Goal: Information Seeking & Learning: Check status

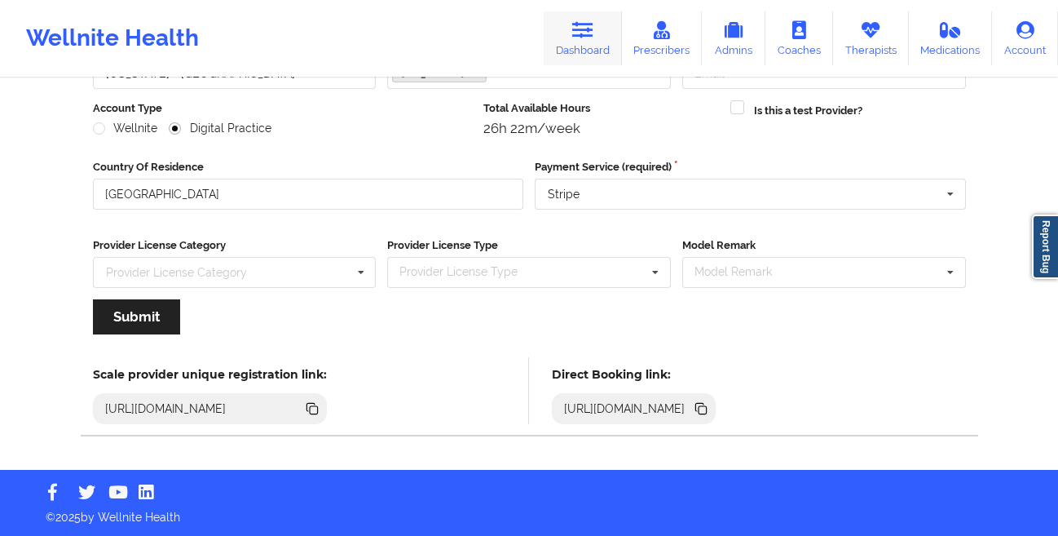
scroll to position [195, 0]
click at [598, 43] on link "Dashboard" at bounding box center [583, 38] width 78 height 54
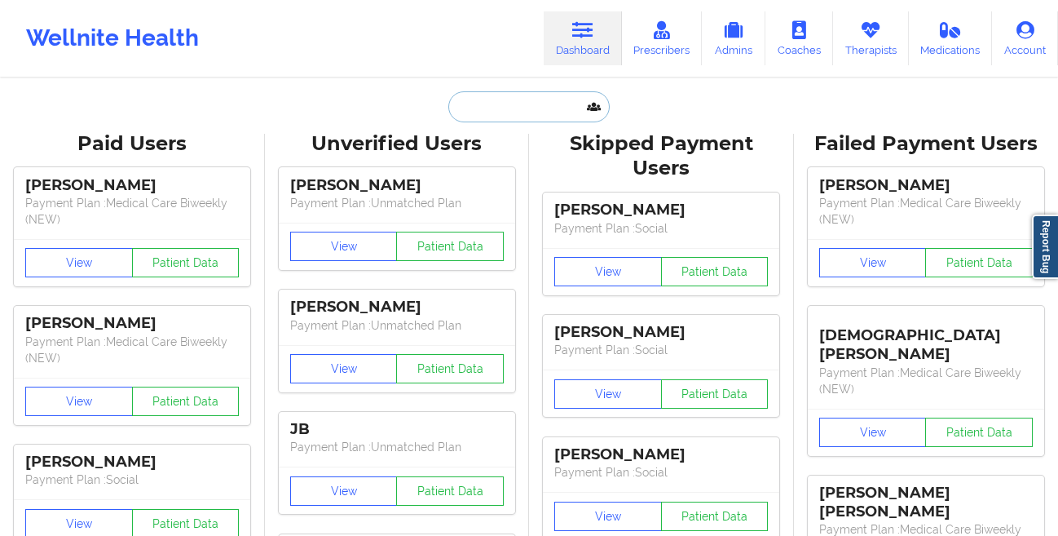
click at [526, 102] on input "text" at bounding box center [528, 106] width 161 height 31
paste input "[EMAIL_ADDRESS][DOMAIN_NAME]"
type input "[EMAIL_ADDRESS][DOMAIN_NAME]"
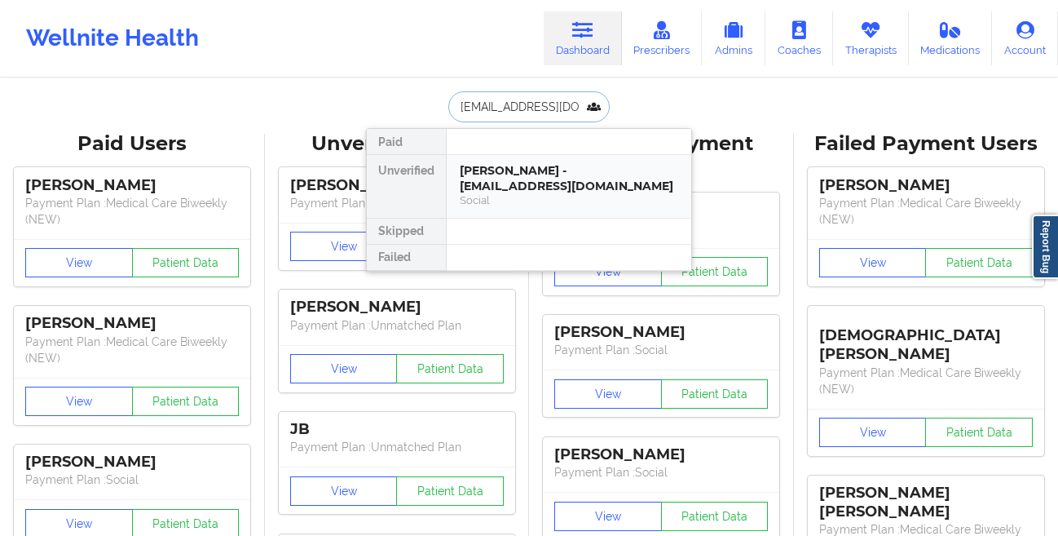
click at [500, 172] on div "[PERSON_NAME] - [EMAIL_ADDRESS][DOMAIN_NAME]" at bounding box center [569, 178] width 218 height 30
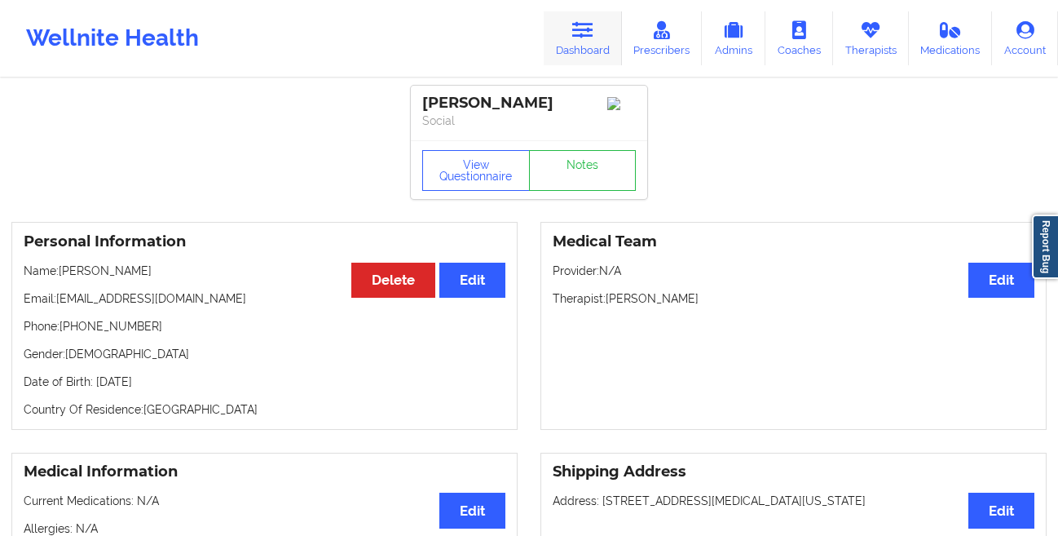
click at [594, 34] on icon at bounding box center [582, 30] width 21 height 18
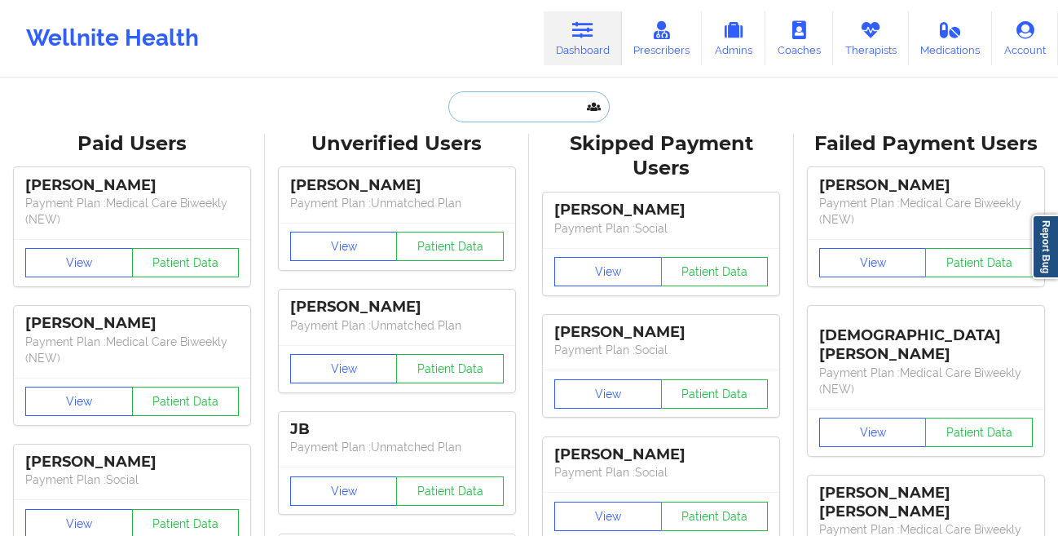
click at [469, 110] on input "text" at bounding box center [528, 106] width 161 height 31
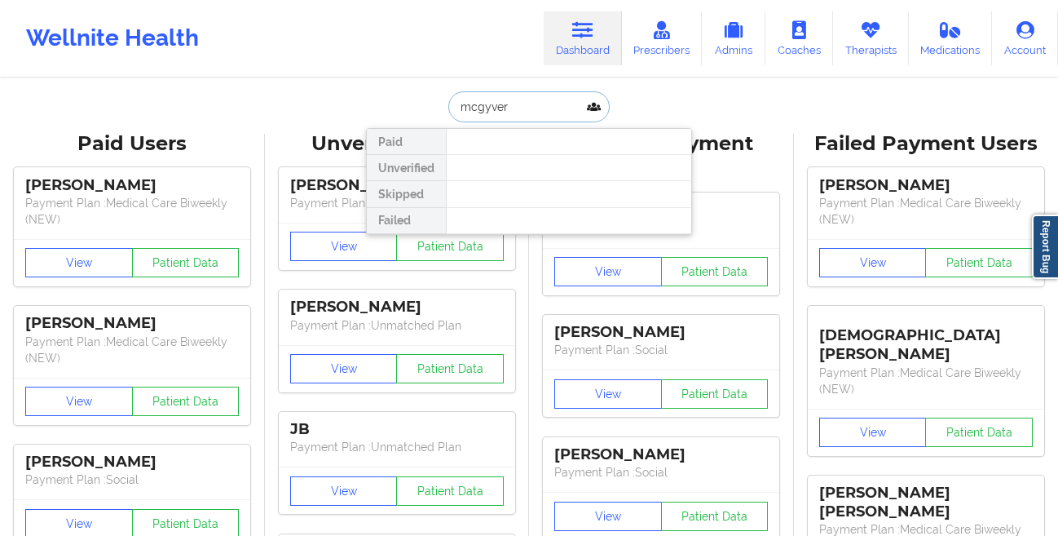
paste input "[PERSON_NAME][EMAIL_ADDRESS][PERSON_NAME][DOMAIN_NAME]"
type input "[PERSON_NAME][EMAIL_ADDRESS][PERSON_NAME][DOMAIN_NAME]"
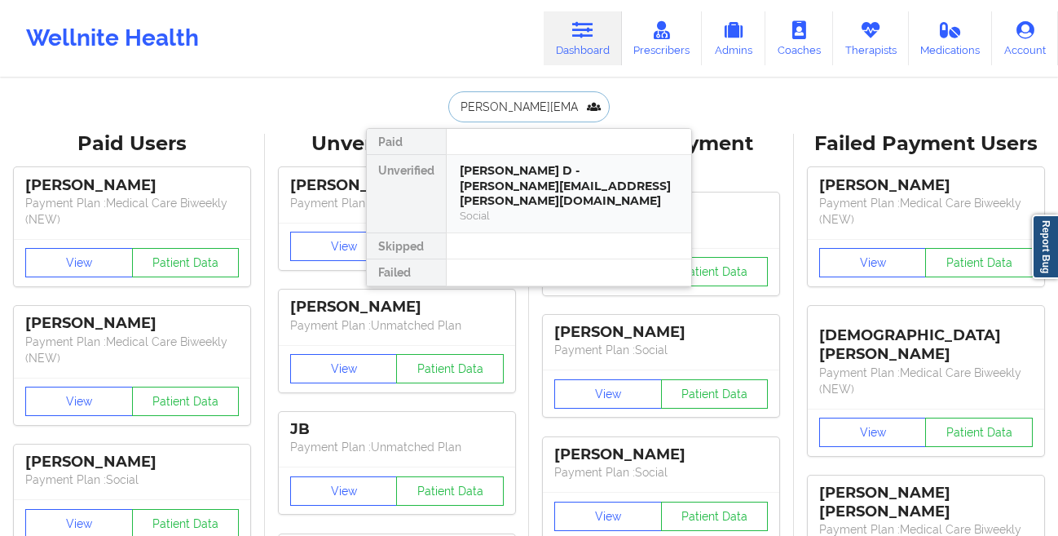
click at [478, 188] on div "[PERSON_NAME] D - [PERSON_NAME][EMAIL_ADDRESS][PERSON_NAME][DOMAIN_NAME]" at bounding box center [569, 186] width 218 height 46
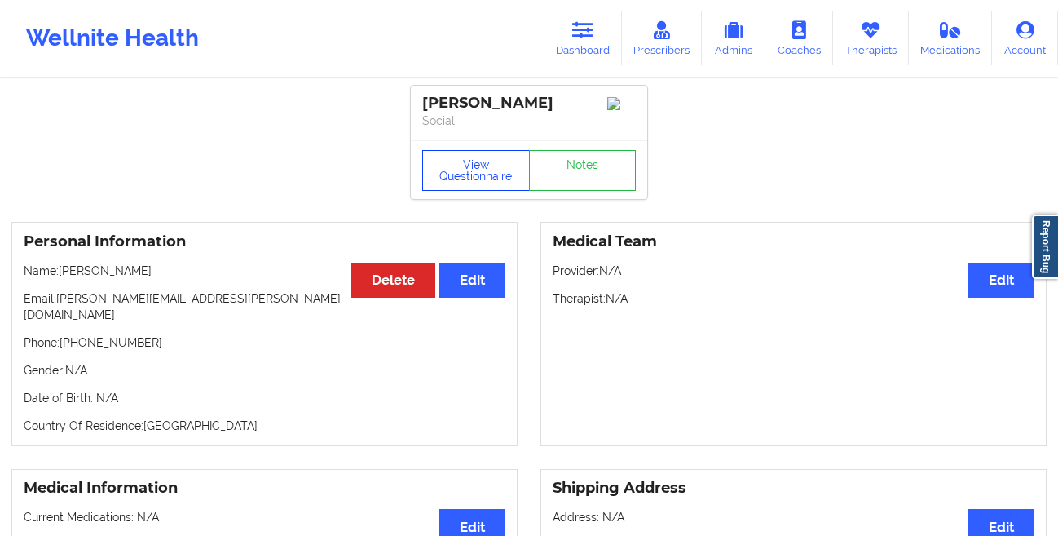
click at [455, 178] on button "View Questionnaire" at bounding box center [476, 170] width 108 height 41
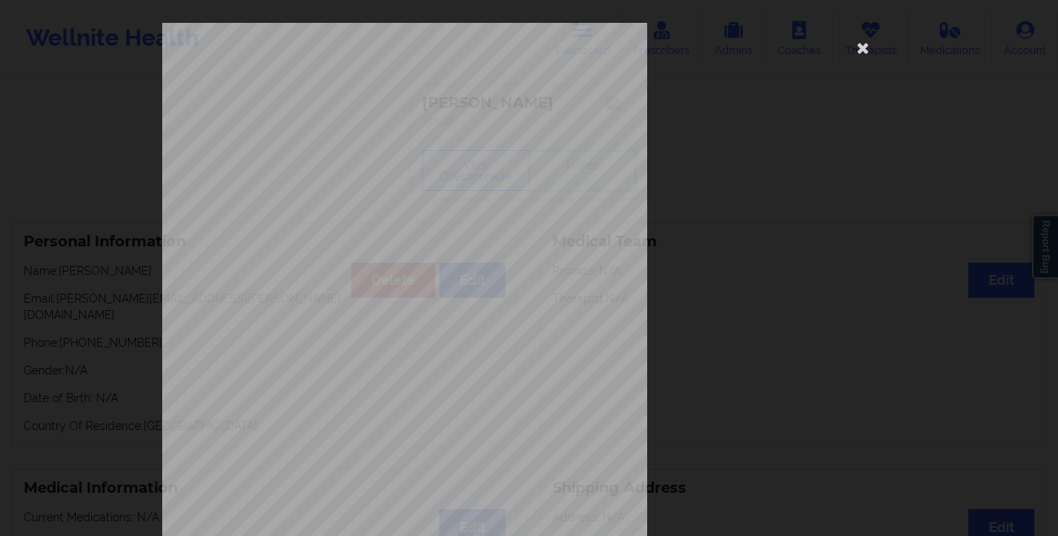
scroll to position [242, 0]
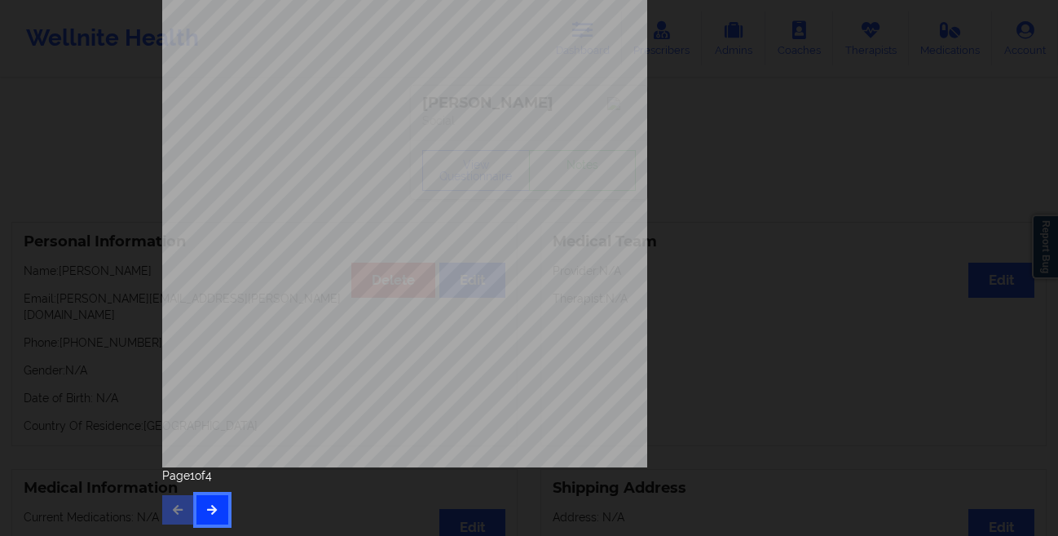
click at [206, 517] on button "button" at bounding box center [212, 509] width 32 height 29
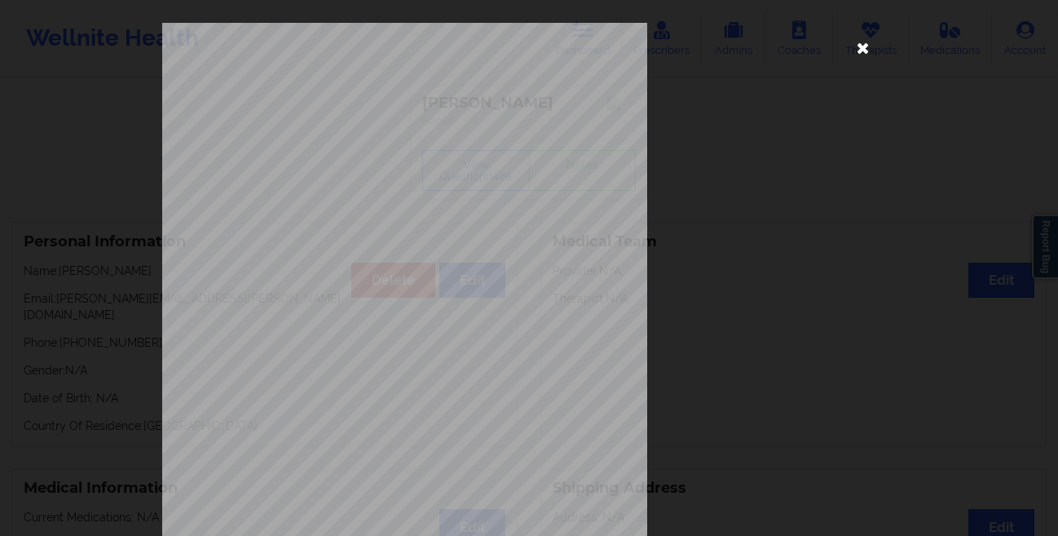
click at [861, 54] on icon at bounding box center [863, 47] width 26 height 26
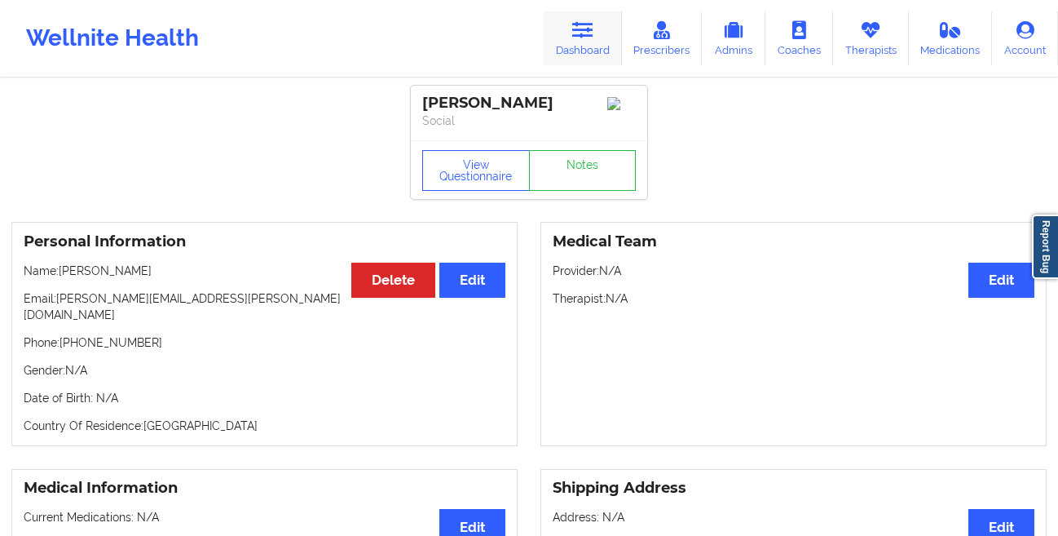
click at [579, 39] on link "Dashboard" at bounding box center [583, 38] width 78 height 54
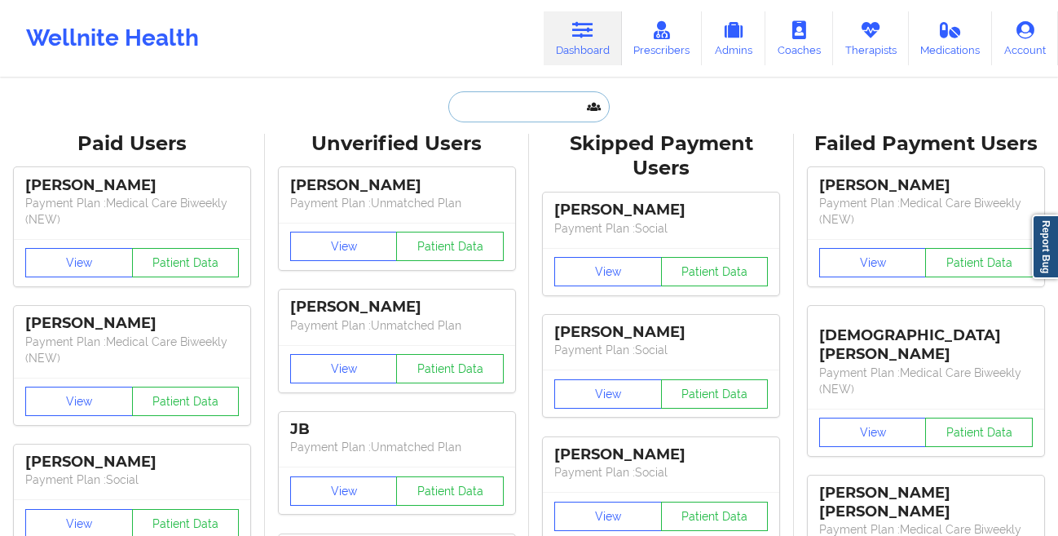
click at [462, 106] on input "text" at bounding box center [528, 106] width 161 height 31
paste input "[PERSON_NAME]"
type input "[PERSON_NAME]"
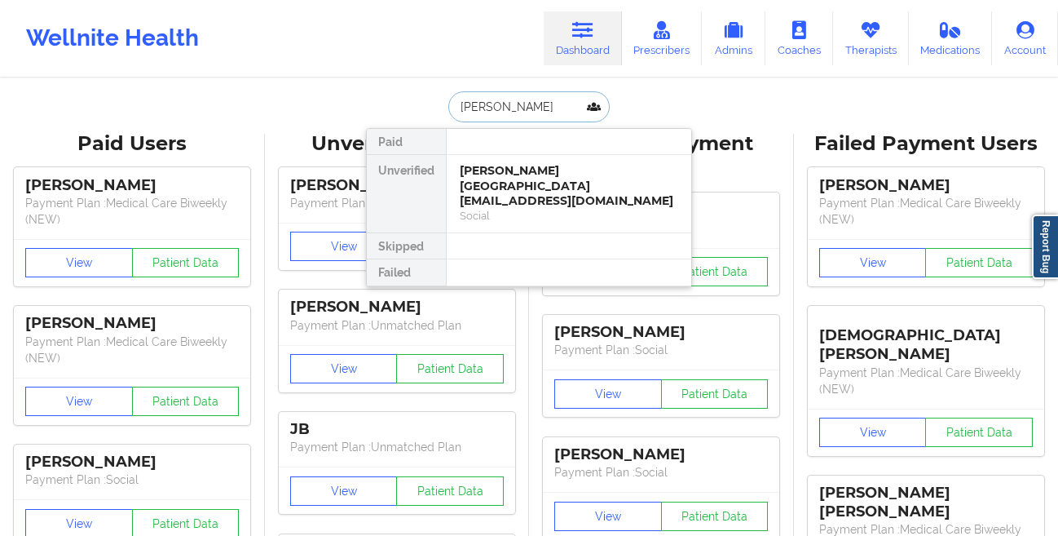
click at [468, 166] on div "[PERSON_NAME][GEOGRAPHIC_DATA][EMAIL_ADDRESS][DOMAIN_NAME]" at bounding box center [569, 186] width 218 height 46
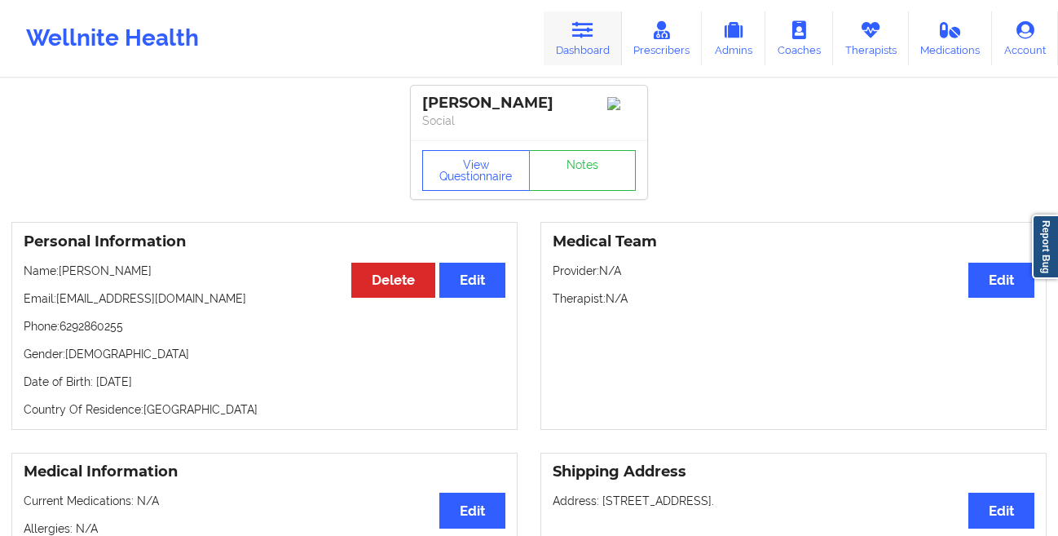
click at [598, 42] on link "Dashboard" at bounding box center [583, 38] width 78 height 54
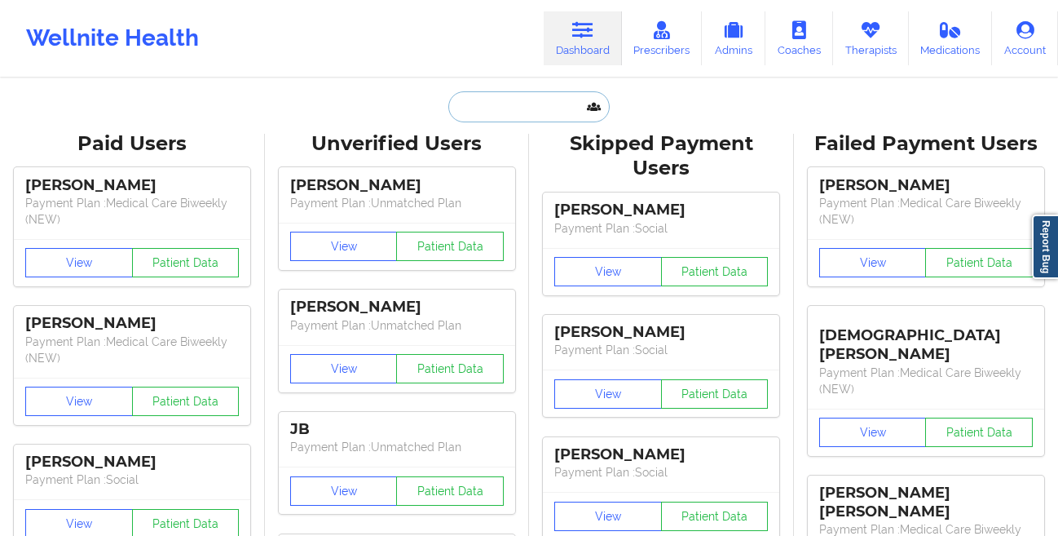
click at [491, 102] on input "text" at bounding box center [528, 106] width 161 height 31
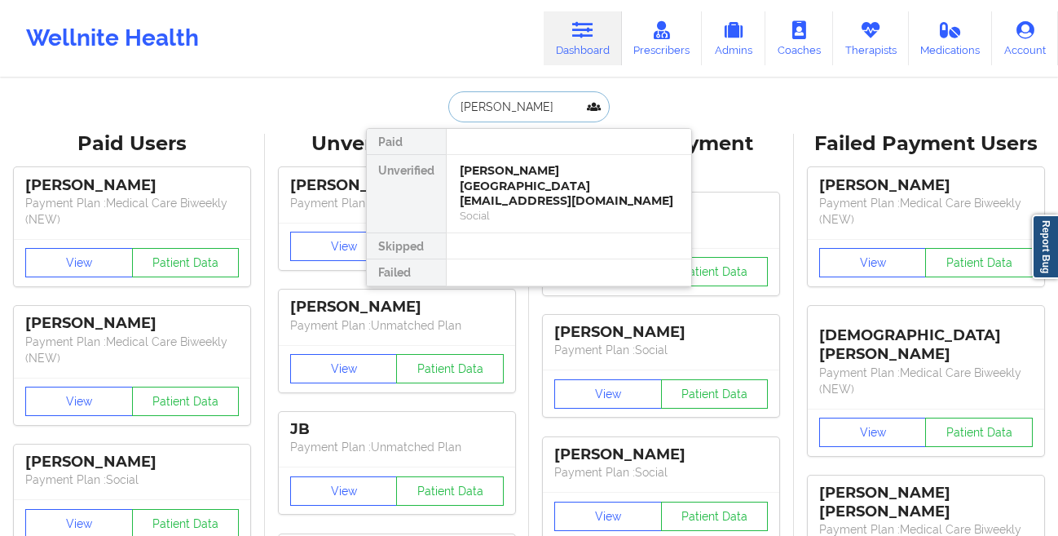
type input "[PERSON_NAME]"
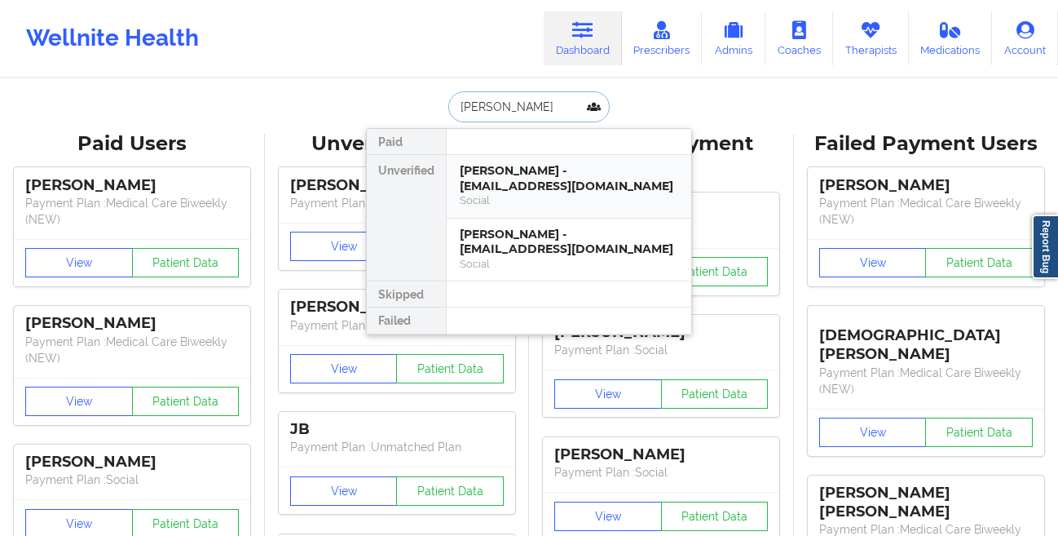
click at [477, 174] on div "[PERSON_NAME] - [EMAIL_ADDRESS][DOMAIN_NAME]" at bounding box center [569, 178] width 218 height 30
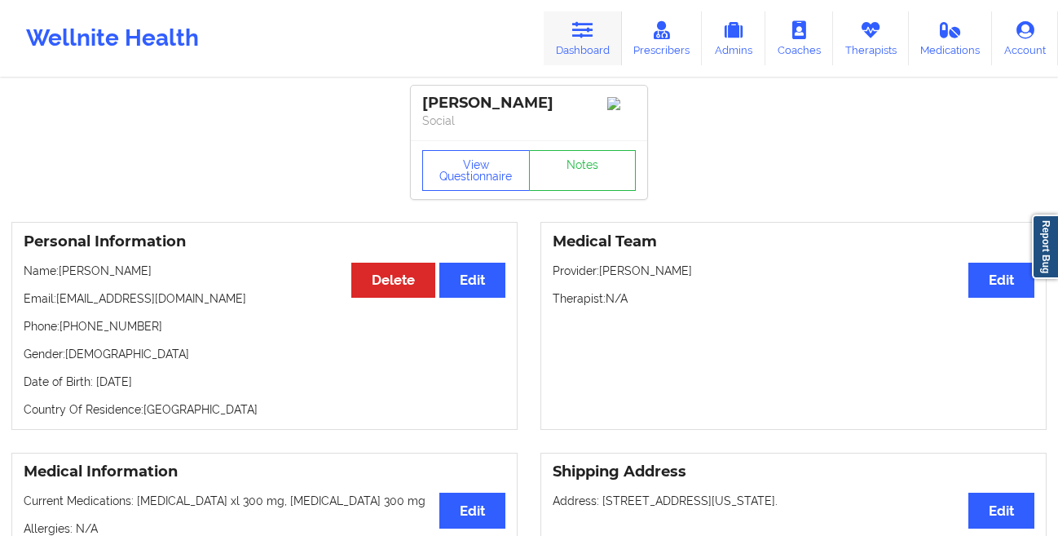
click at [607, 31] on link "Dashboard" at bounding box center [583, 38] width 78 height 54
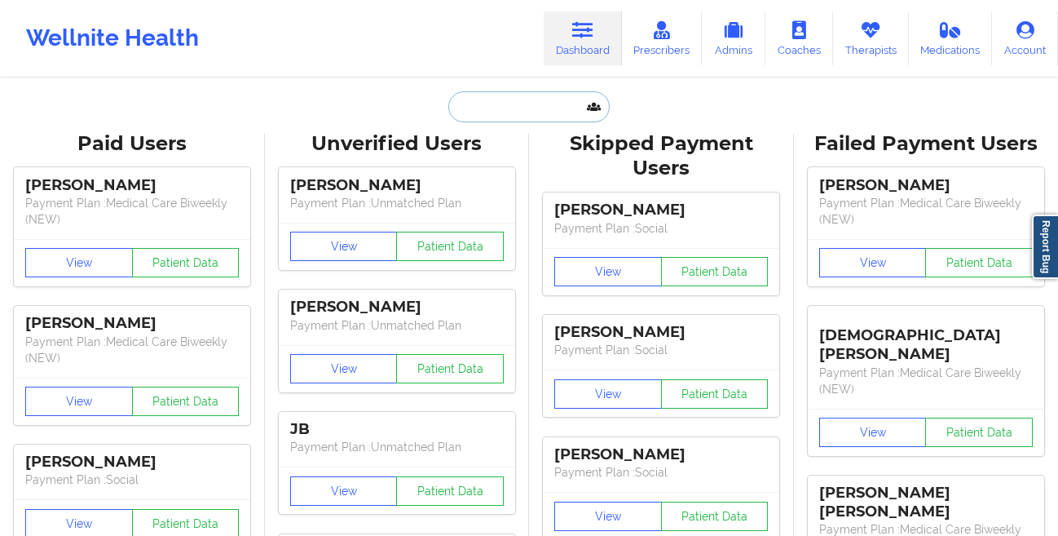
click at [510, 110] on input "text" at bounding box center [528, 106] width 161 height 31
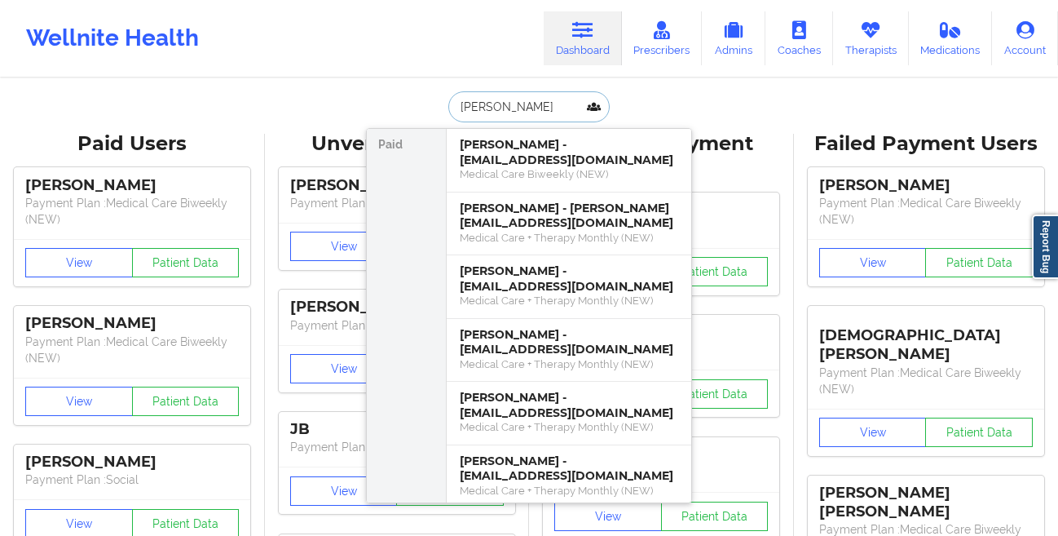
type input "[PERSON_NAME]"
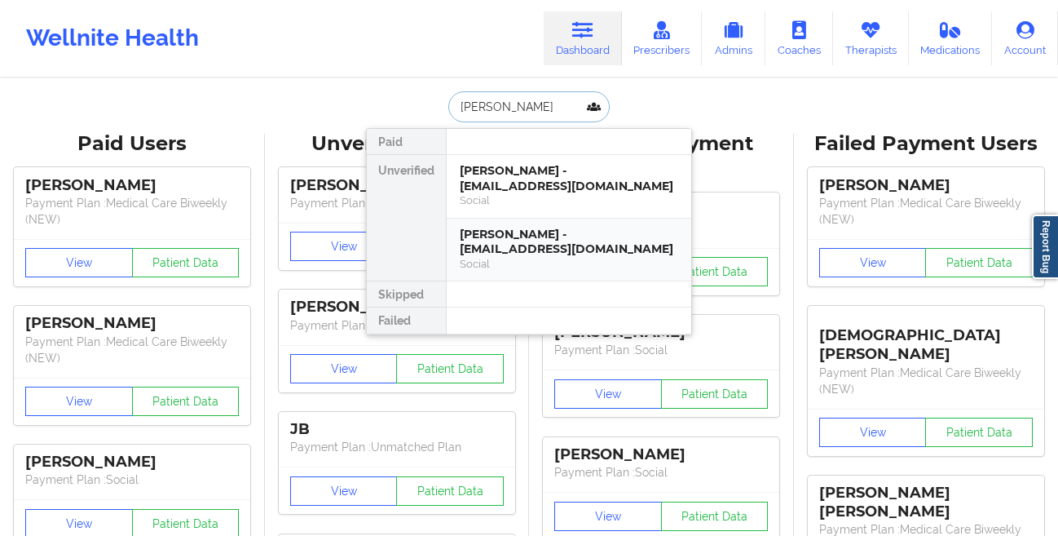
click at [472, 232] on div "[PERSON_NAME] - [EMAIL_ADDRESS][DOMAIN_NAME]" at bounding box center [569, 242] width 218 height 30
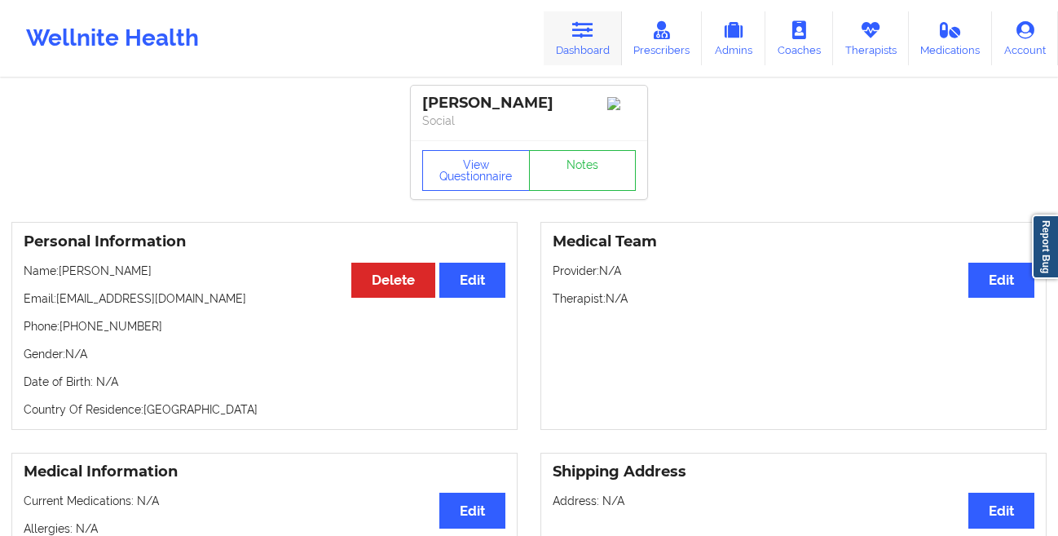
click at [574, 45] on link "Dashboard" at bounding box center [583, 38] width 78 height 54
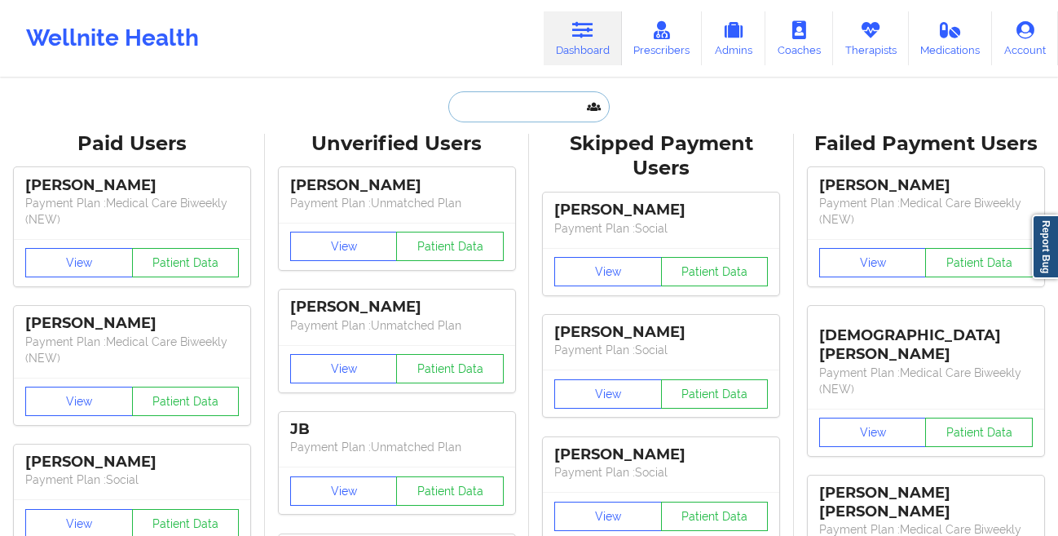
click at [479, 113] on input "text" at bounding box center [528, 106] width 161 height 31
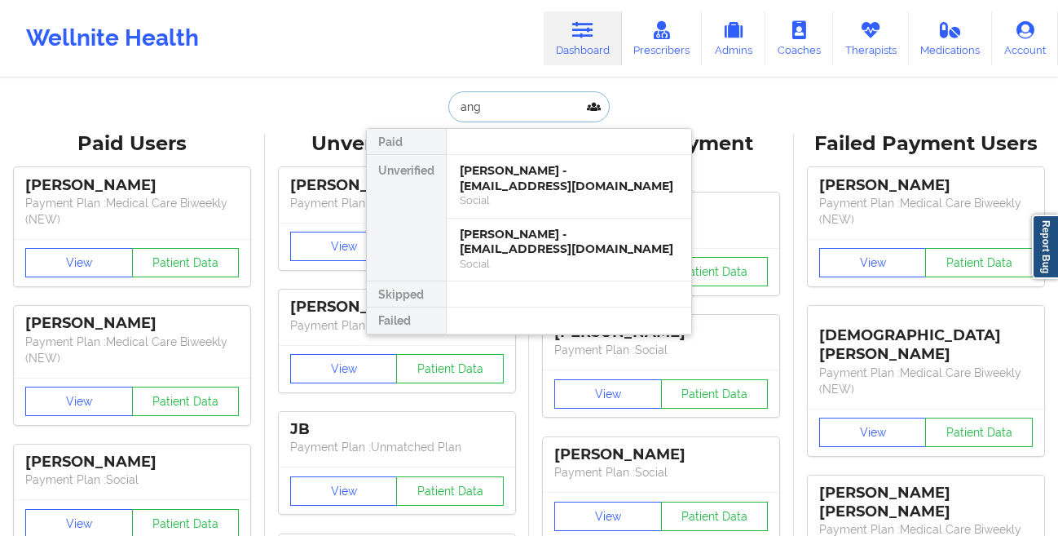
type input "angl"
click at [514, 171] on div "[PERSON_NAME] - [EMAIL_ADDRESS][DOMAIN_NAME]" at bounding box center [569, 178] width 218 height 30
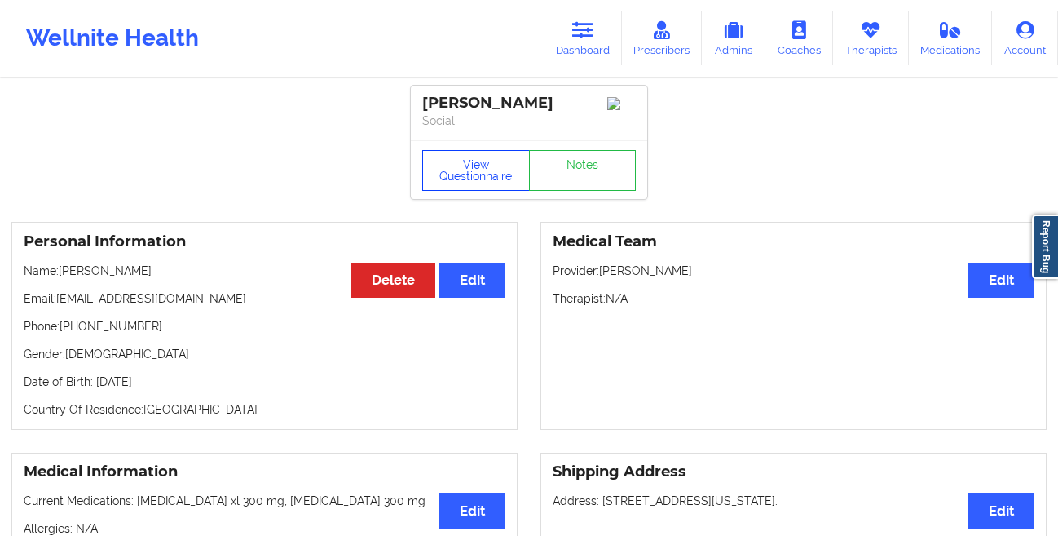
click at [444, 178] on button "View Questionnaire" at bounding box center [476, 170] width 108 height 41
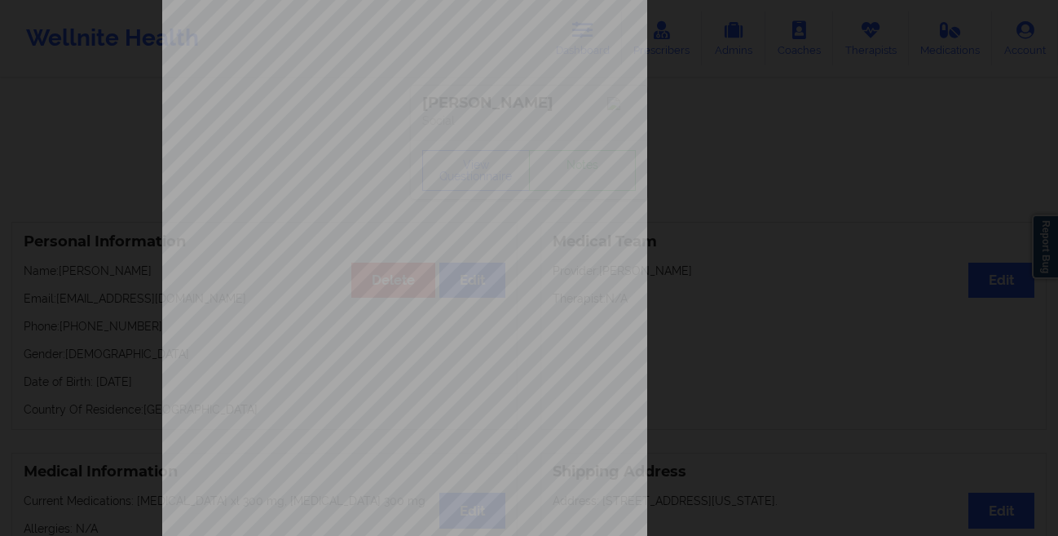
scroll to position [242, 0]
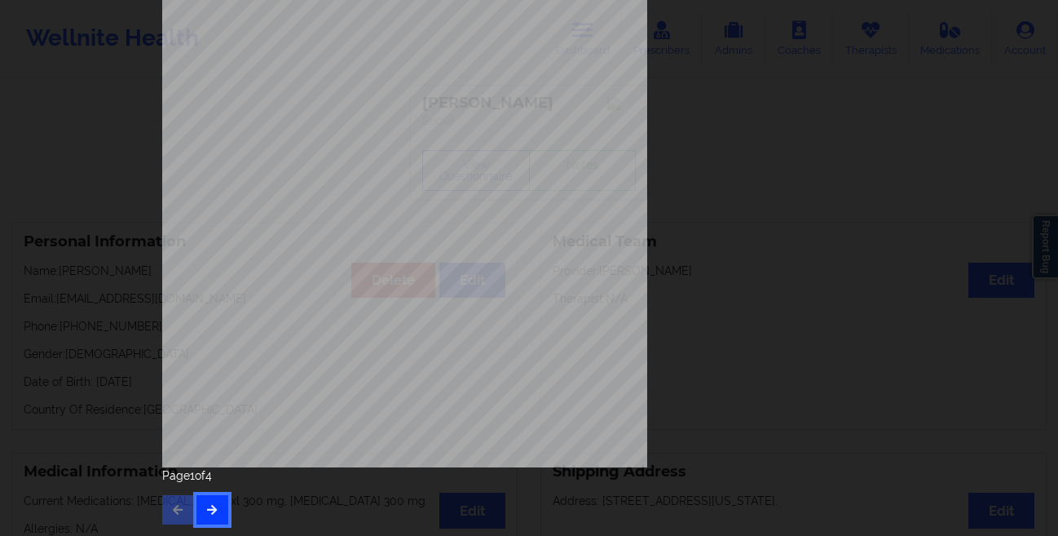
click at [205, 506] on icon "button" at bounding box center [212, 509] width 14 height 10
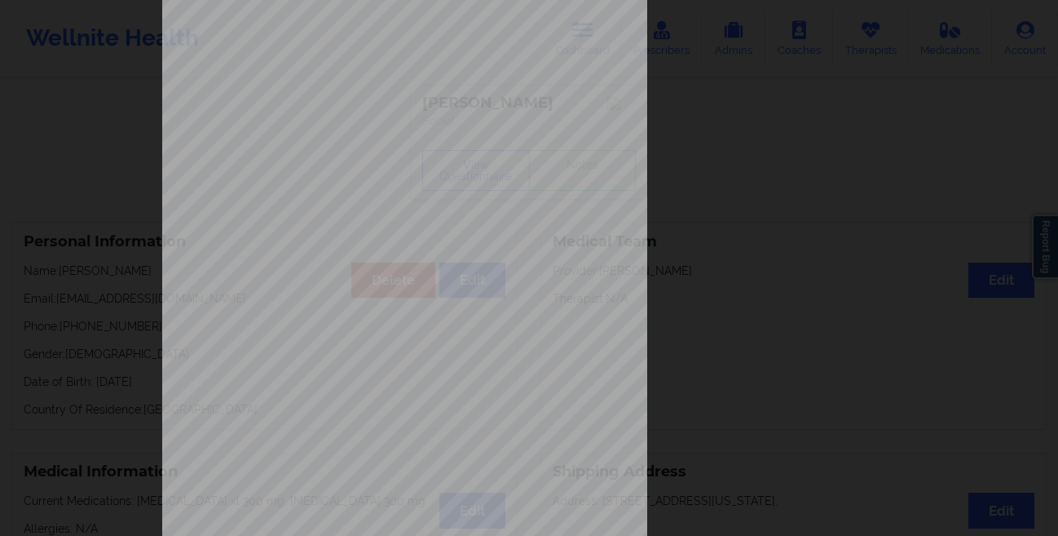
scroll to position [0, 0]
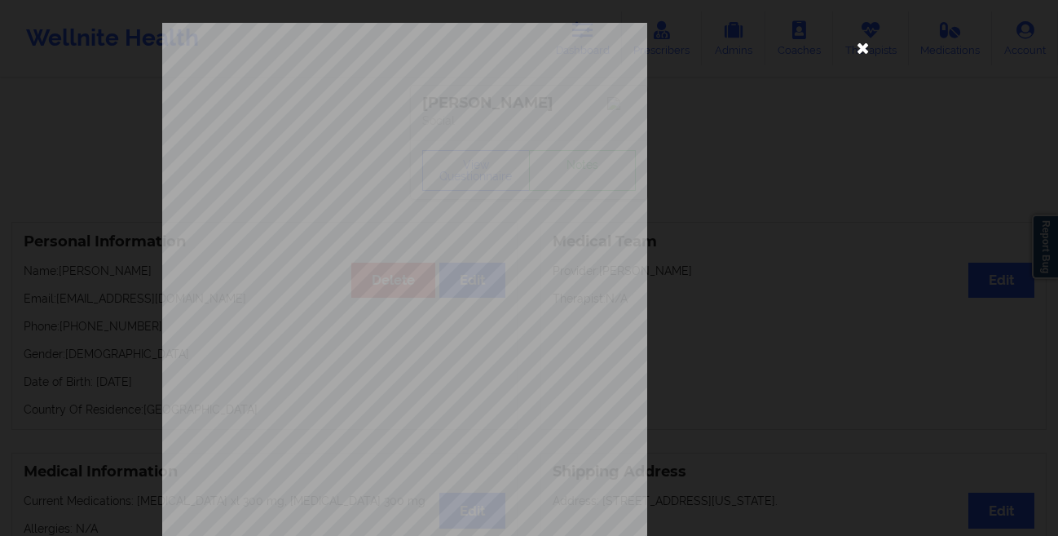
click at [851, 44] on icon at bounding box center [863, 47] width 26 height 26
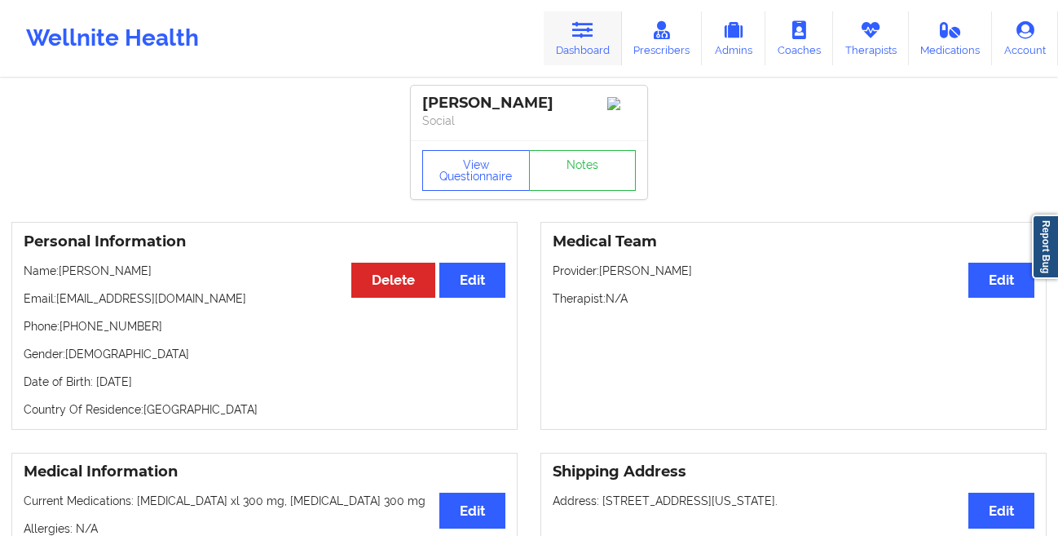
click at [568, 38] on link "Dashboard" at bounding box center [583, 38] width 78 height 54
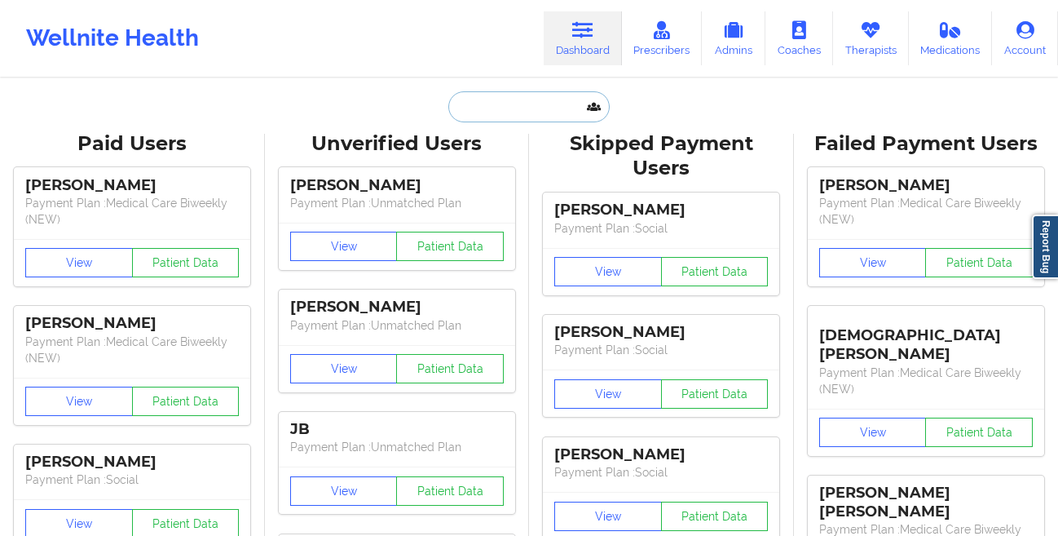
click at [483, 104] on input "text" at bounding box center [528, 106] width 161 height 31
paste input "[PERSON_NAME]"
type input "[PERSON_NAME]"
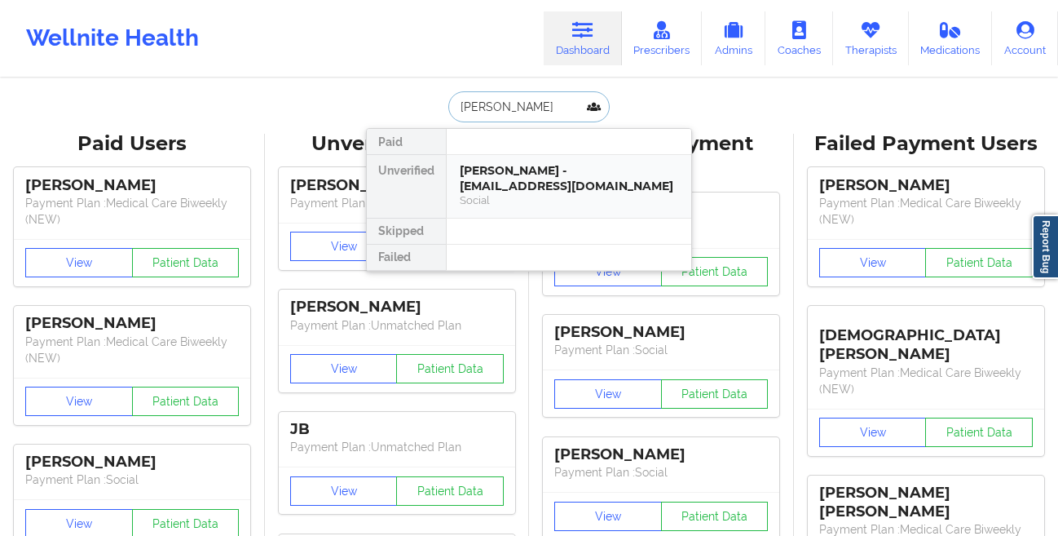
click at [483, 170] on div "[PERSON_NAME] - [EMAIL_ADDRESS][DOMAIN_NAME]" at bounding box center [569, 178] width 218 height 30
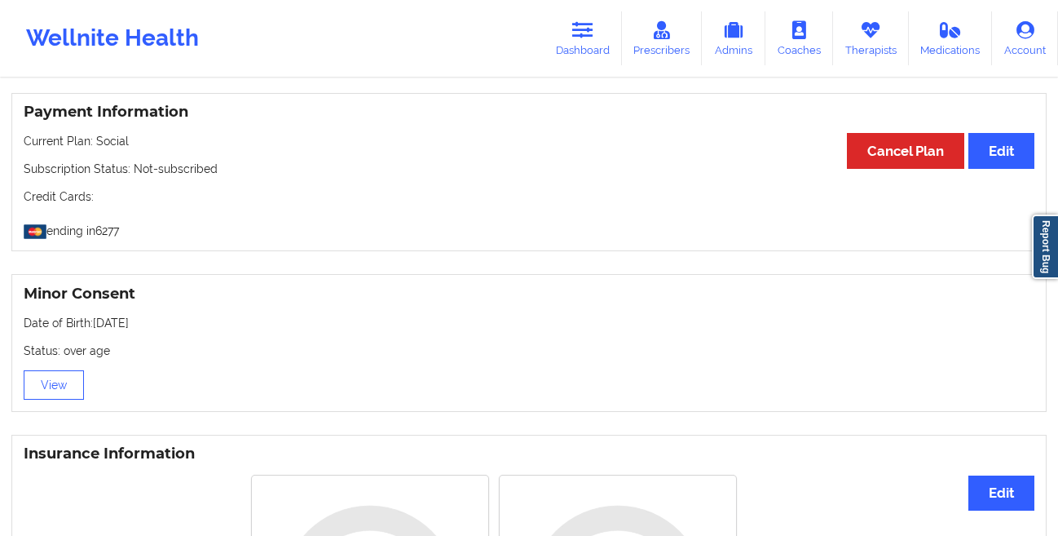
scroll to position [1011, 0]
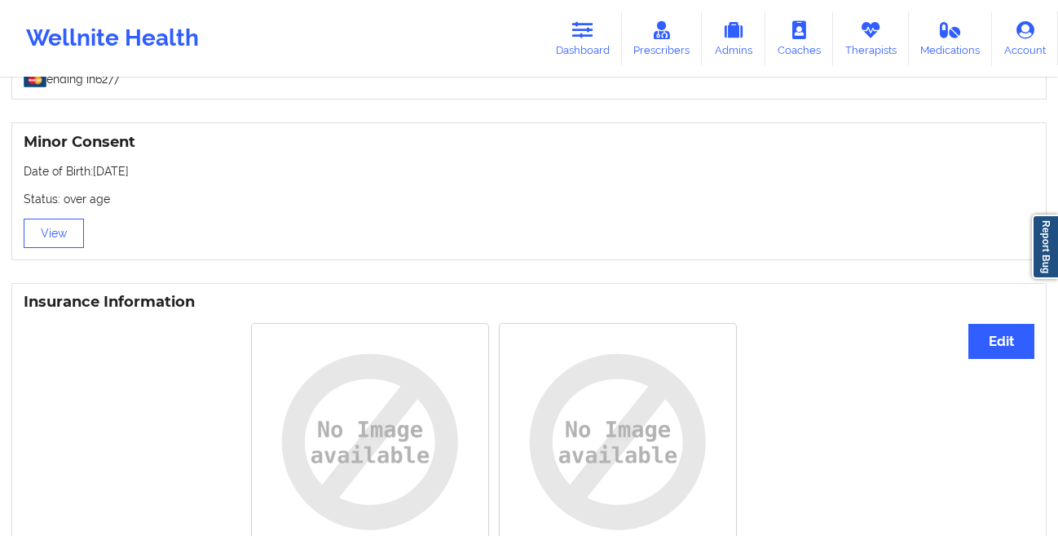
click at [582, 28] on icon at bounding box center [582, 30] width 21 height 18
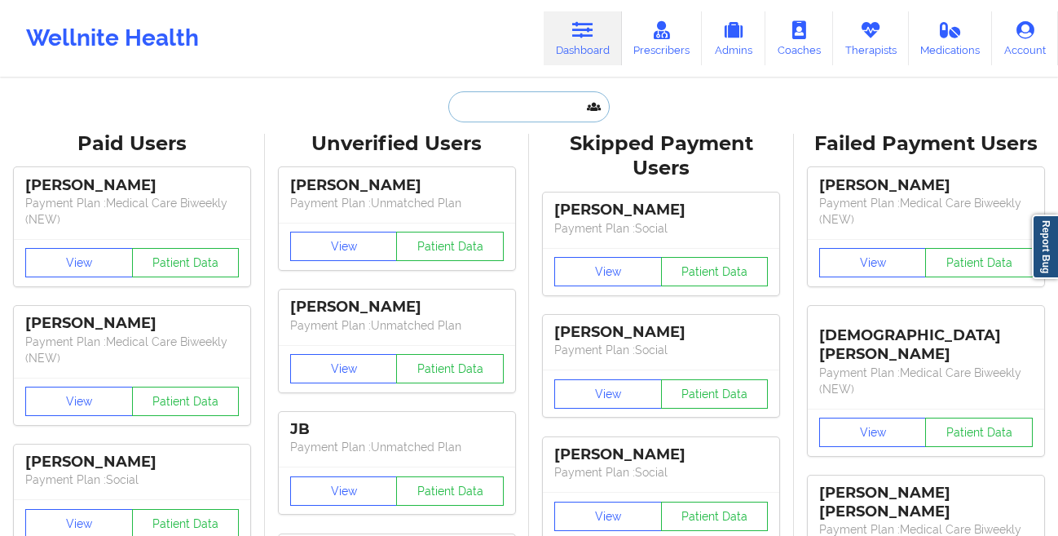
click at [485, 114] on input "text" at bounding box center [528, 106] width 161 height 31
paste input "[EMAIL_ADDRESS][DOMAIN_NAME]"
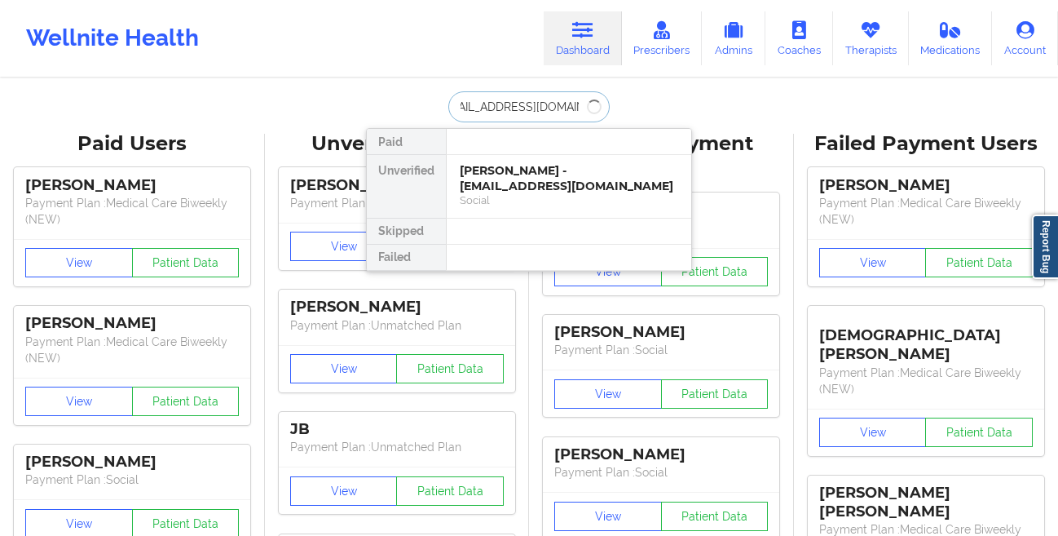
type input "[EMAIL_ADDRESS][DOMAIN_NAME]"
click at [471, 166] on div "[PERSON_NAME] - [EMAIL_ADDRESS][DOMAIN_NAME]" at bounding box center [569, 178] width 218 height 30
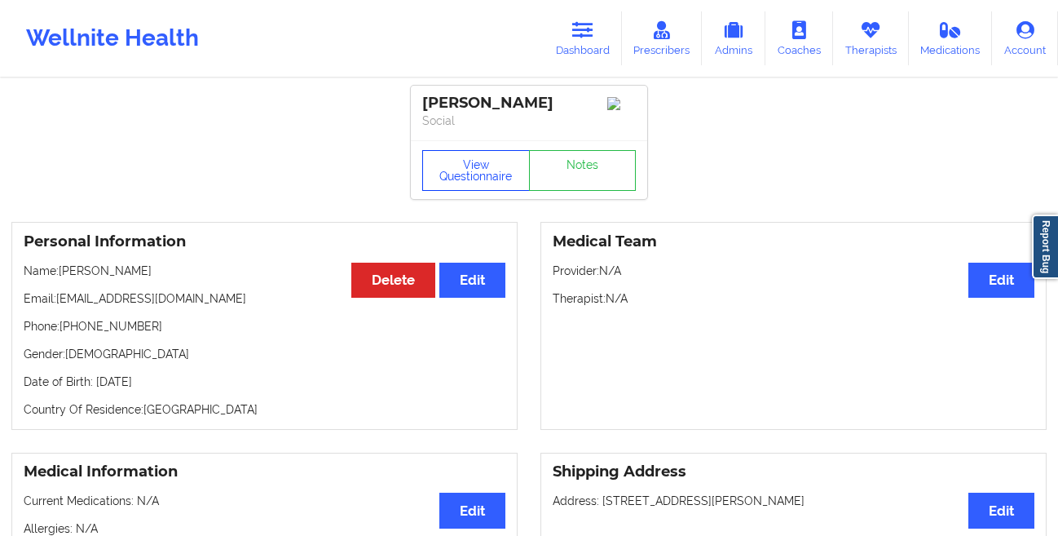
click at [486, 177] on button "View Questionnaire" at bounding box center [476, 170] width 108 height 41
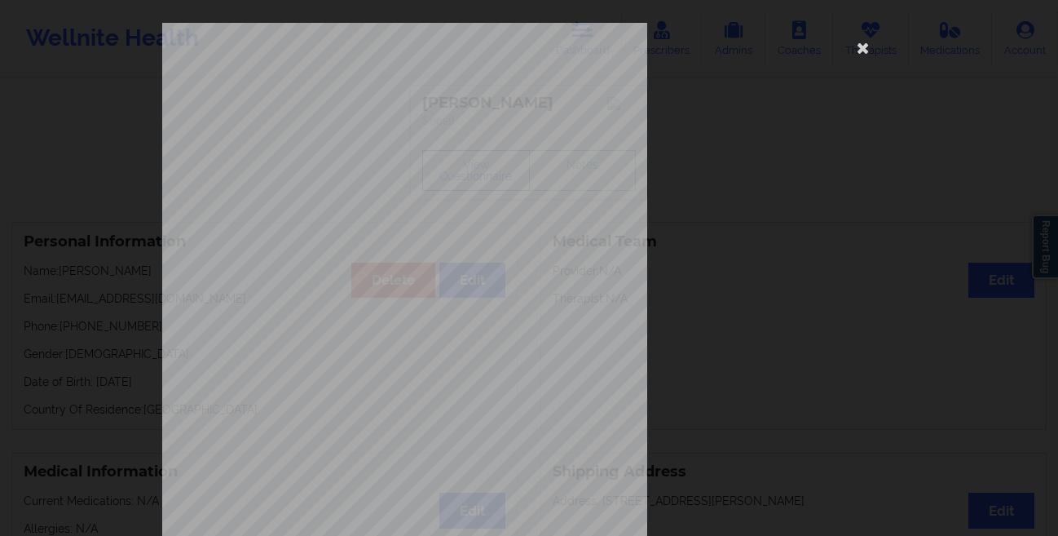
scroll to position [242, 0]
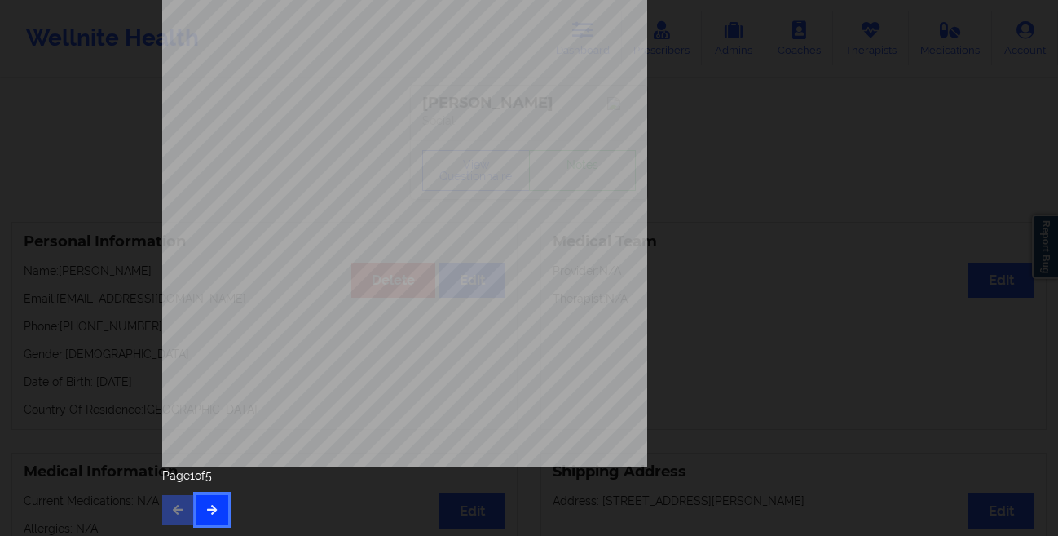
click at [208, 500] on button "button" at bounding box center [212, 509] width 32 height 29
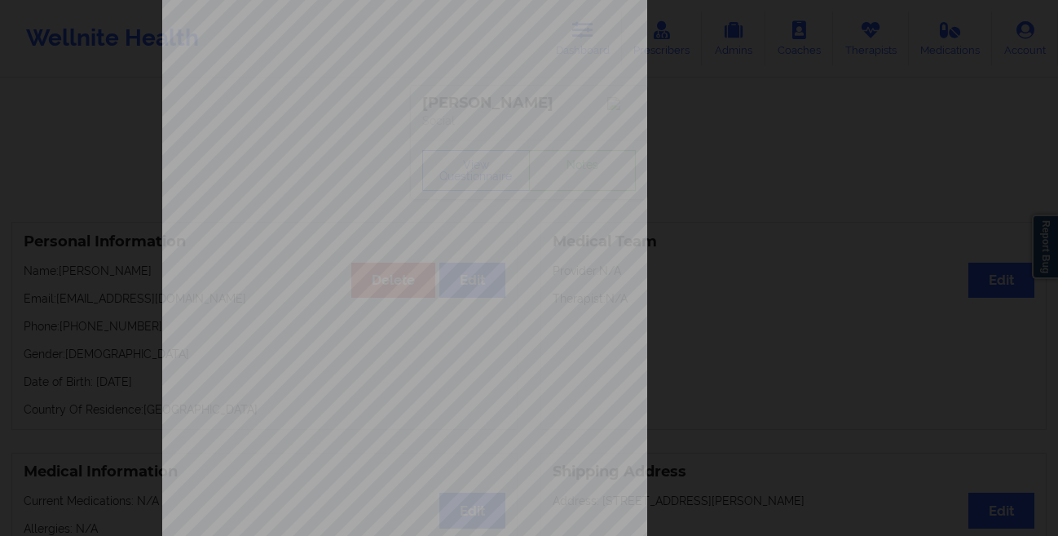
scroll to position [60, 0]
click at [72, 193] on div "Insurance company type details by patient commercial Insurance Member ID for pa…" at bounding box center [529, 268] width 1058 height 536
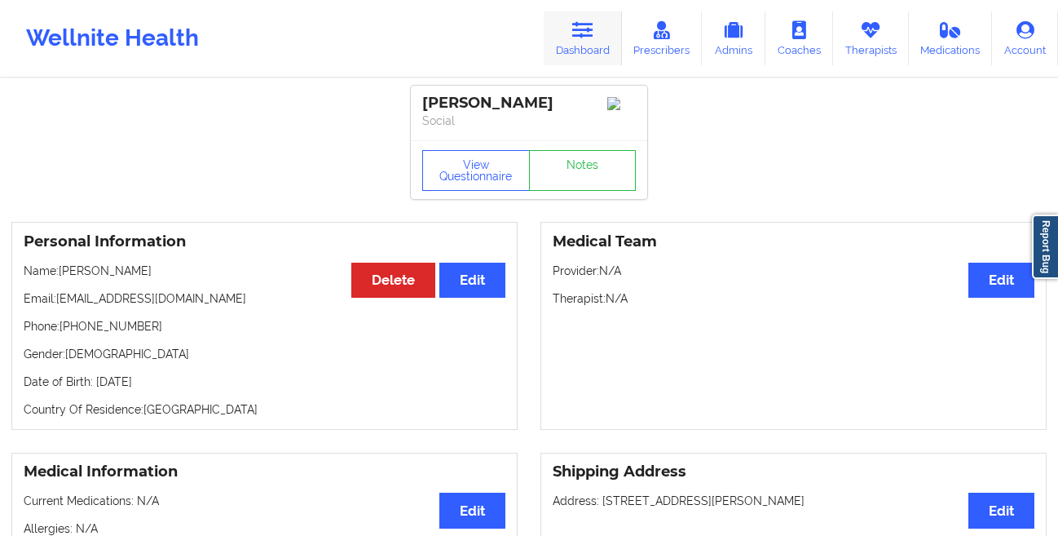
click at [590, 35] on icon at bounding box center [582, 30] width 21 height 18
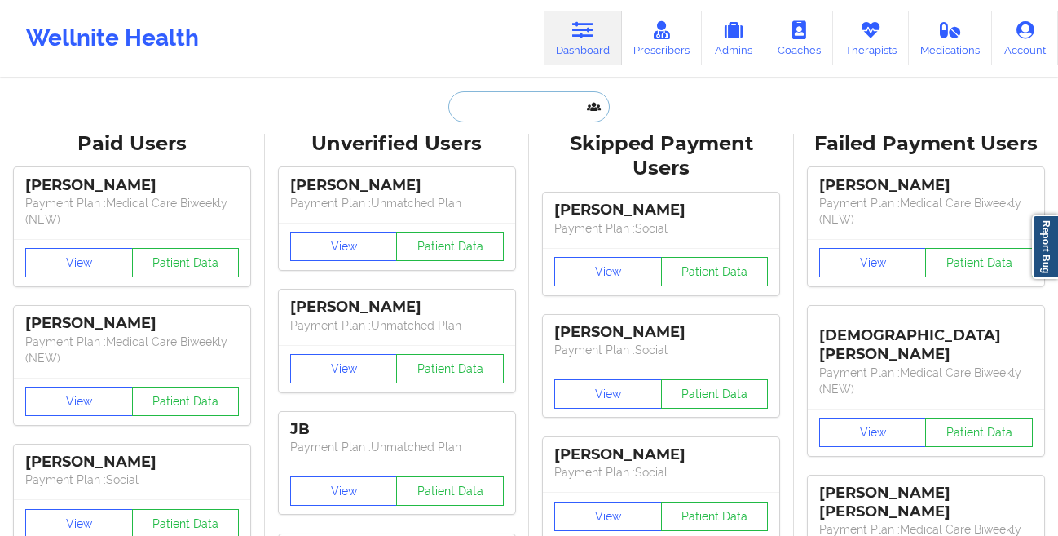
click at [497, 100] on input "text" at bounding box center [528, 106] width 161 height 31
paste input "[PERSON_NAME]"
type input "[PERSON_NAME]"
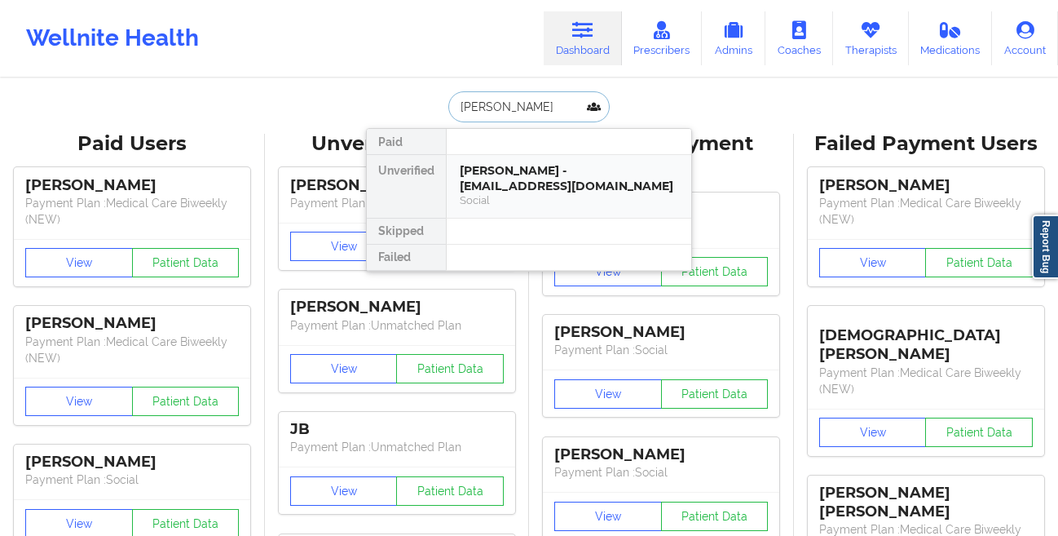
click at [470, 173] on div "[PERSON_NAME] - [EMAIL_ADDRESS][DOMAIN_NAME]" at bounding box center [569, 178] width 218 height 30
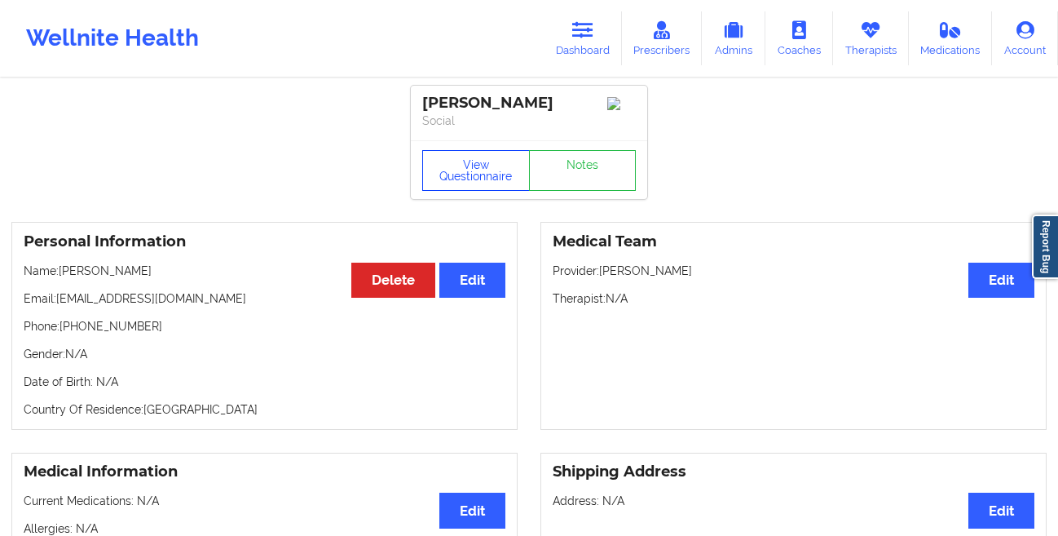
click at [467, 168] on button "View Questionnaire" at bounding box center [476, 170] width 108 height 41
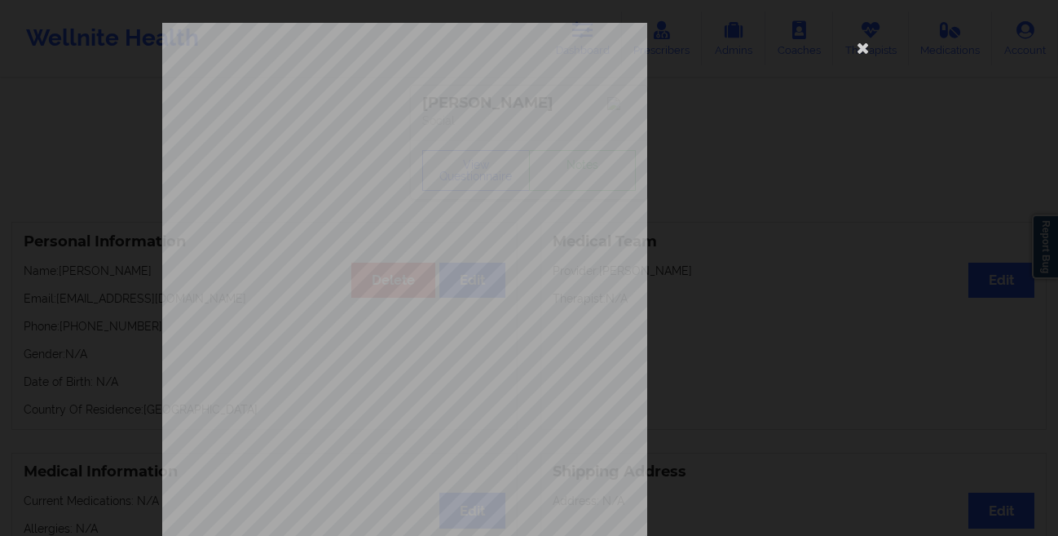
scroll to position [242, 0]
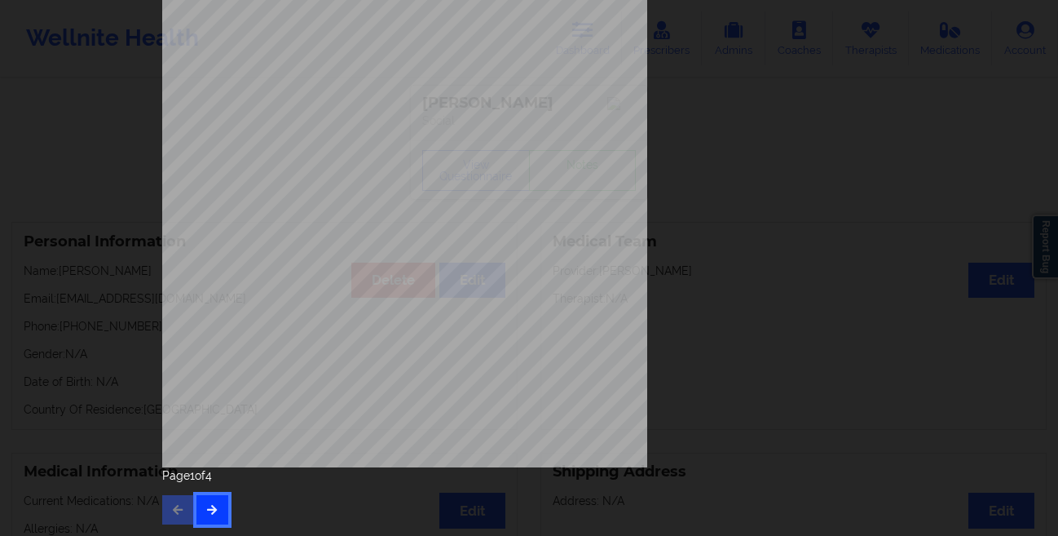
click at [205, 504] on icon "button" at bounding box center [212, 509] width 14 height 10
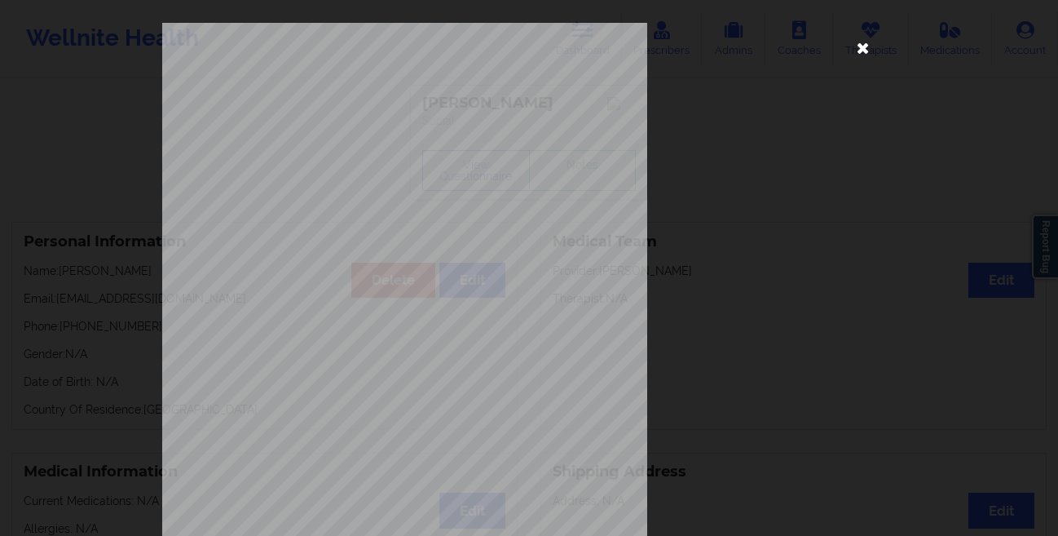
click at [852, 53] on icon at bounding box center [863, 47] width 26 height 26
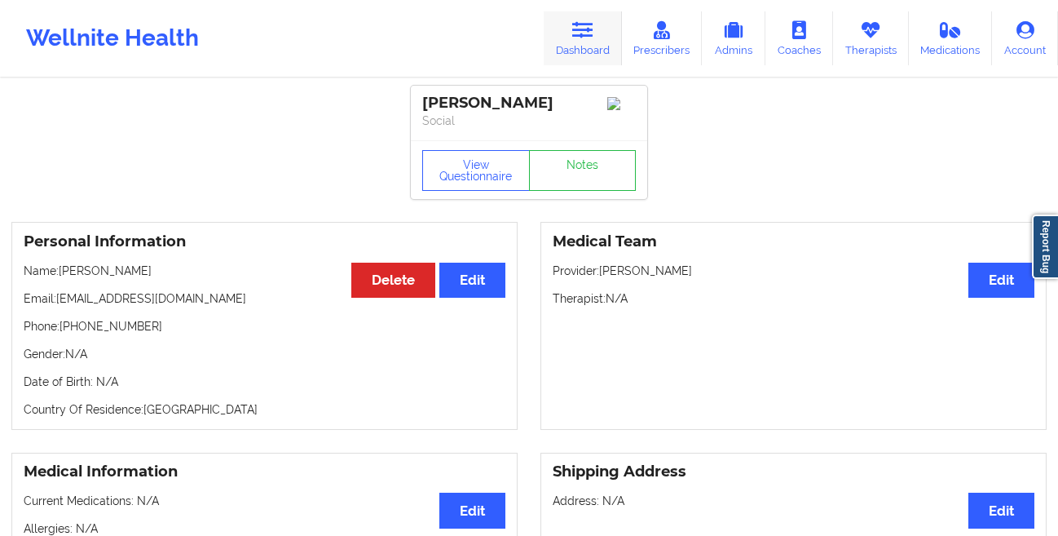
click at [582, 37] on icon at bounding box center [582, 30] width 21 height 18
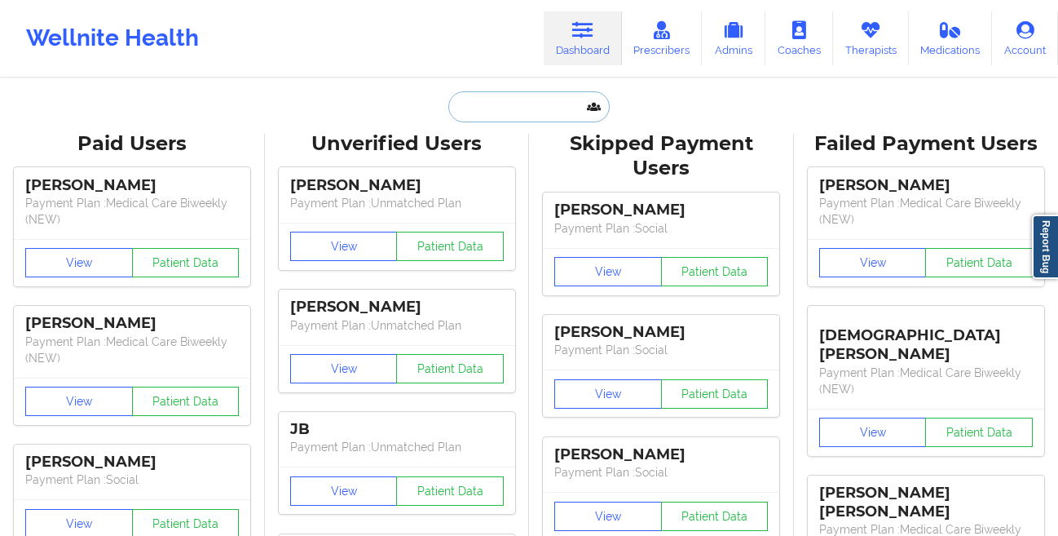
click at [463, 113] on input "text" at bounding box center [528, 106] width 161 height 31
paste input "[PERSON_NAME]"
type input "[PERSON_NAME]"
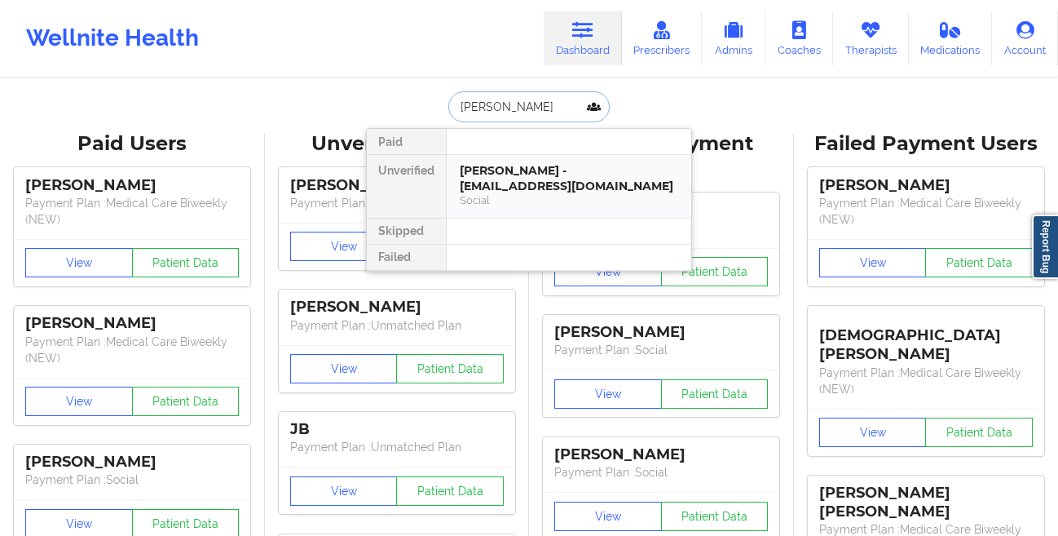
click at [485, 176] on div "[PERSON_NAME] - [EMAIL_ADDRESS][DOMAIN_NAME]" at bounding box center [569, 178] width 218 height 30
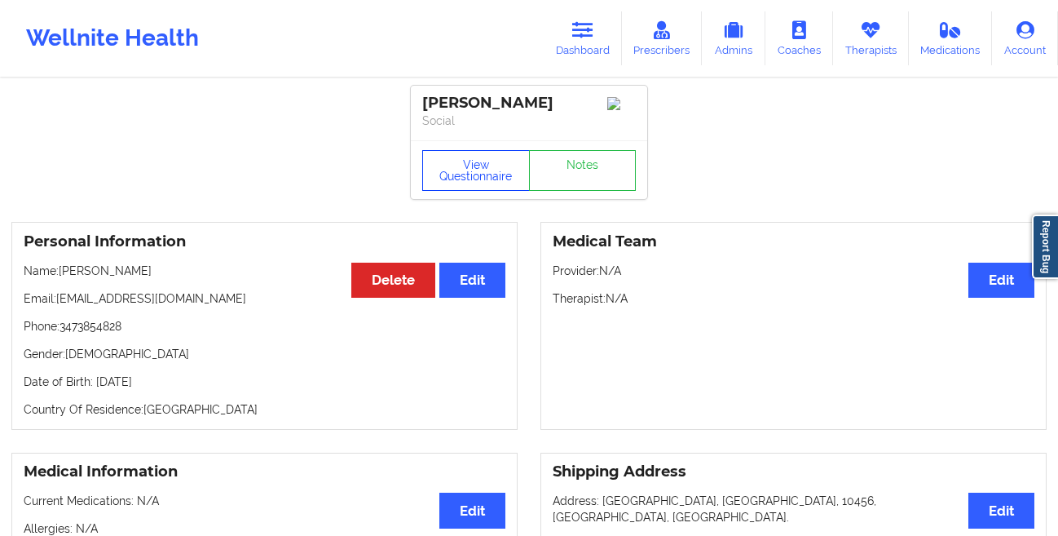
click at [447, 185] on button "View Questionnaire" at bounding box center [476, 170] width 108 height 41
